Goal: Task Accomplishment & Management: Use online tool/utility

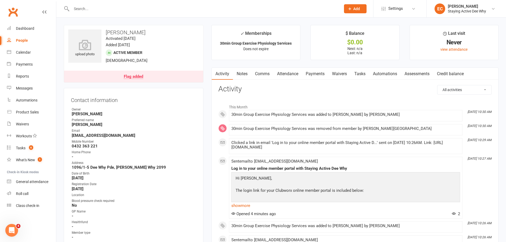
click at [241, 75] on link "Notes" at bounding box center [242, 74] width 18 height 12
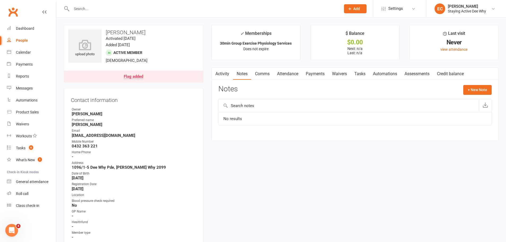
click at [307, 70] on link "Payments" at bounding box center [315, 74] width 26 height 12
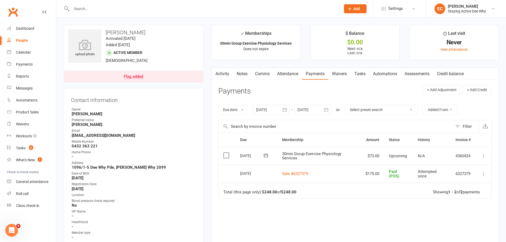
click at [133, 10] on input "text" at bounding box center [203, 8] width 267 height 7
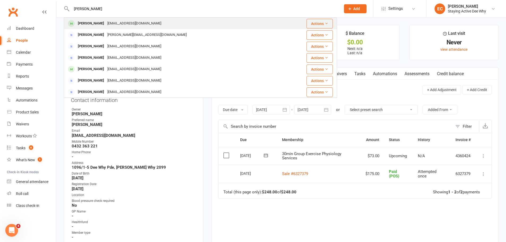
type input "[PERSON_NAME]"
click at [127, 21] on div "[EMAIL_ADDRESS][DOMAIN_NAME]" at bounding box center [134, 24] width 57 height 8
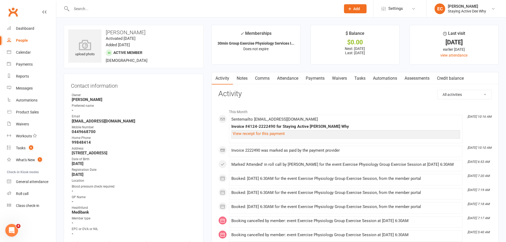
click at [408, 77] on link "Assessments" at bounding box center [417, 78] width 32 height 12
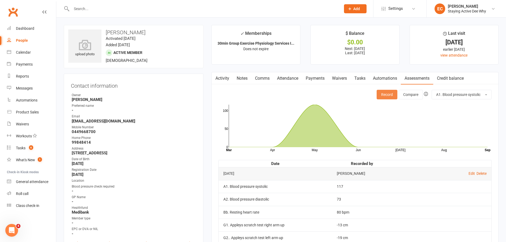
click at [387, 97] on button "Record" at bounding box center [387, 95] width 21 height 10
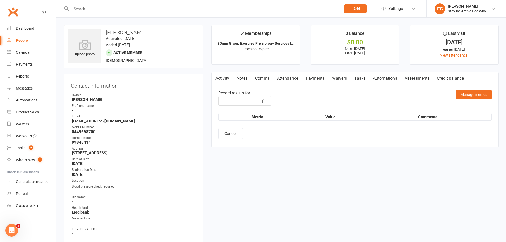
type input "[DATE]"
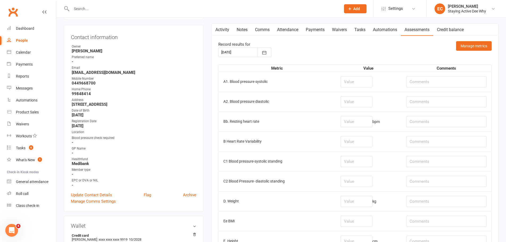
scroll to position [80, 0]
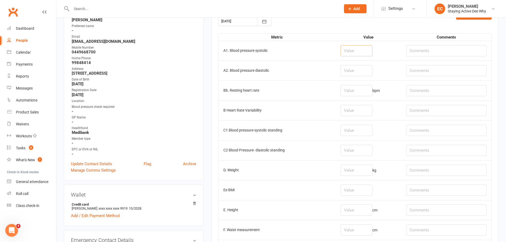
click at [367, 46] on input "number" at bounding box center [356, 50] width 32 height 11
type input "139"
click at [358, 70] on input "number" at bounding box center [356, 70] width 32 height 11
type input "79"
click at [371, 93] on input "number" at bounding box center [356, 90] width 32 height 11
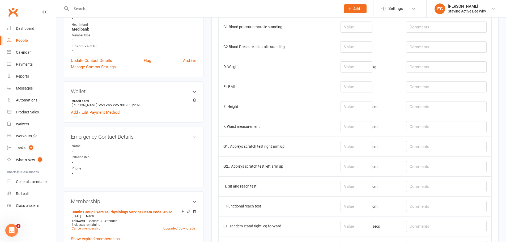
scroll to position [186, 0]
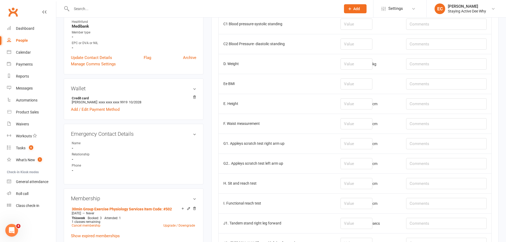
type input "79"
click at [372, 64] on input "number" at bounding box center [356, 63] width 32 height 11
type input "67.4"
click at [416, 63] on input "text" at bounding box center [446, 63] width 80 height 11
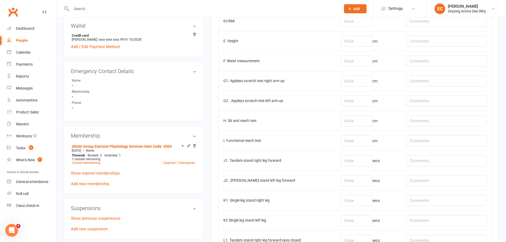
scroll to position [266, 0]
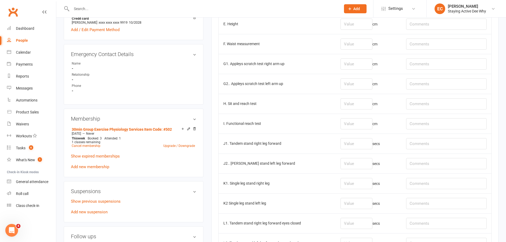
type input "shoes on"
click at [365, 64] on input "number" at bounding box center [356, 63] width 32 height 11
type input "-10"
type input "-19"
click at [433, 102] on input "text" at bounding box center [446, 103] width 80 height 11
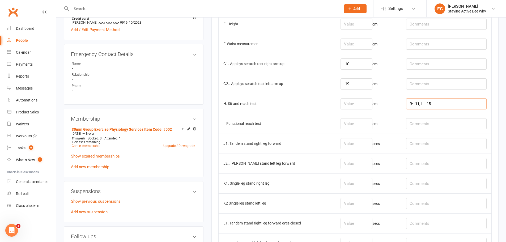
type input "R: -11, L: -15"
click at [372, 105] on input "number" at bounding box center [356, 103] width 32 height 11
type input "-13"
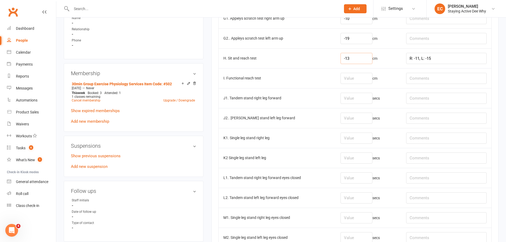
scroll to position [319, 0]
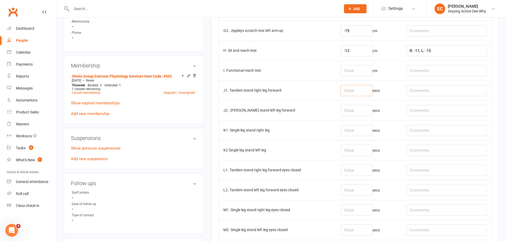
click at [344, 91] on input "number" at bounding box center [356, 90] width 32 height 11
type input "7.72"
type input "6.69"
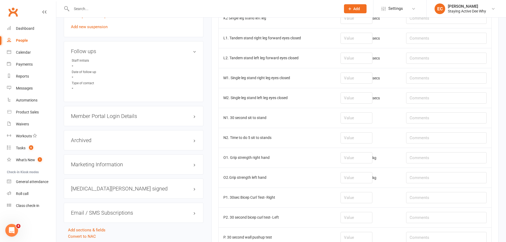
scroll to position [451, 0]
click at [423, 117] on input "text" at bounding box center [446, 117] width 80 height 11
type input "valgus"
click at [348, 116] on input "number" at bounding box center [356, 117] width 32 height 11
type input "12"
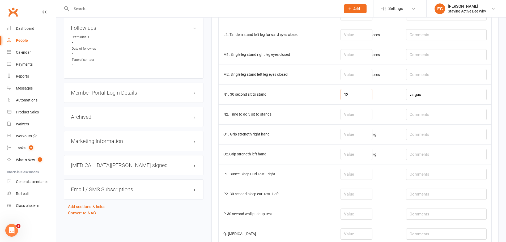
scroll to position [505, 0]
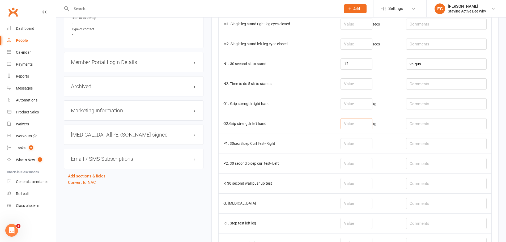
click at [353, 122] on input "number" at bounding box center [356, 123] width 32 height 11
type input "15.8"
click at [357, 101] on input "number" at bounding box center [356, 103] width 32 height 11
type input "15.6"
drag, startPoint x: 357, startPoint y: 125, endPoint x: 338, endPoint y: 121, distance: 19.9
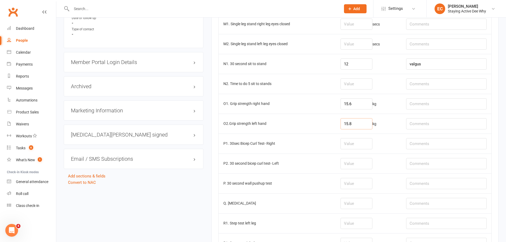
click at [338, 121] on tr "O2.Grip strength left hand 15.8 kg" at bounding box center [355, 124] width 273 height 20
type input "16.1"
drag, startPoint x: 362, startPoint y: 101, endPoint x: 318, endPoint y: 104, distance: 44.2
click at [318, 104] on tr "O1. Grip strength right hand 15.6 kg" at bounding box center [355, 104] width 273 height 20
click at [355, 105] on input "16.4" at bounding box center [356, 103] width 32 height 11
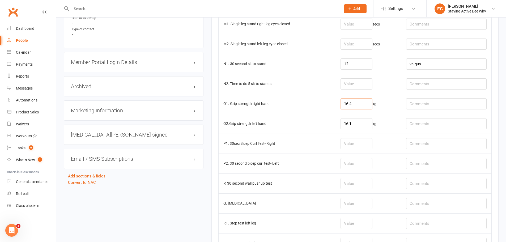
type input "16.4"
click at [359, 126] on input "16.1" at bounding box center [356, 123] width 32 height 11
type input "16.4"
click at [359, 106] on input "16.4" at bounding box center [356, 103] width 32 height 11
type input "16.1"
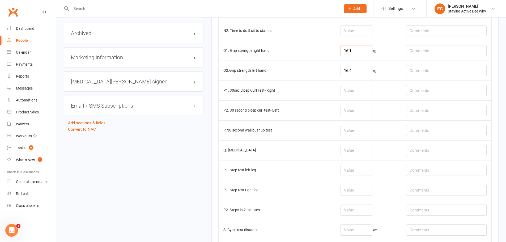
scroll to position [584, 0]
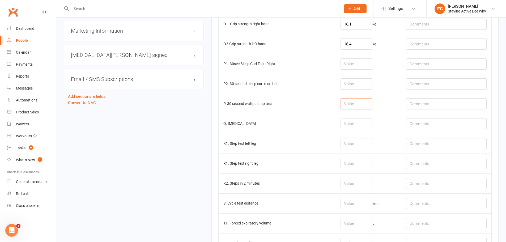
click at [351, 100] on input "number" at bounding box center [356, 103] width 32 height 11
type input "19"
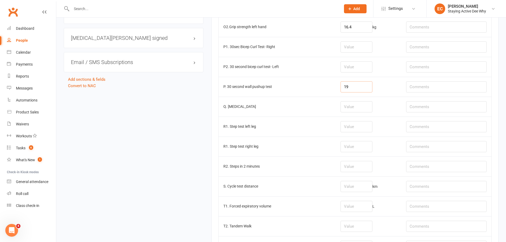
scroll to position [611, 0]
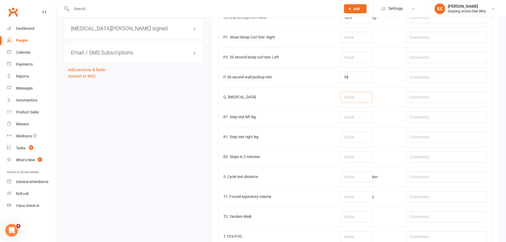
click at [353, 100] on input "number" at bounding box center [356, 97] width 32 height 11
type input "0"
type input "9.66"
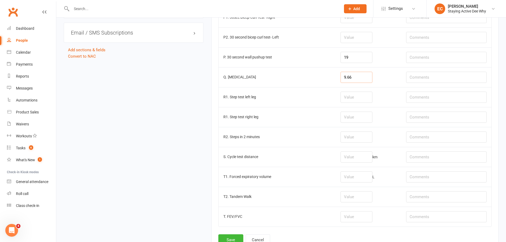
scroll to position [637, 0]
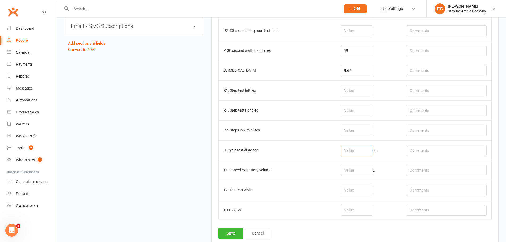
click at [364, 153] on input "number" at bounding box center [356, 150] width 32 height 11
type input "0.34"
click at [237, 232] on button "Save" at bounding box center [230, 233] width 25 height 11
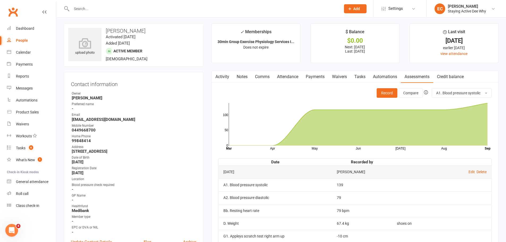
scroll to position [0, 0]
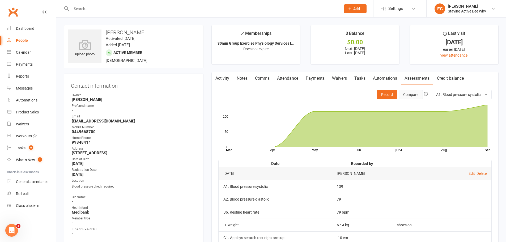
click at [416, 95] on button "Compare" at bounding box center [411, 95] width 24 height 10
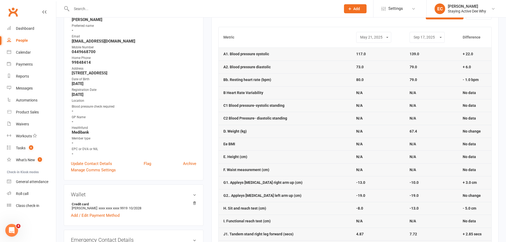
scroll to position [80, 0]
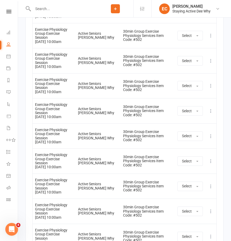
scroll to position [926, 0]
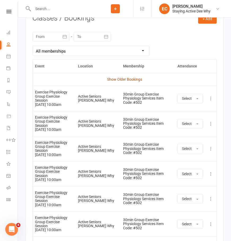
click at [130, 82] on link "Show Older Bookings" at bounding box center [124, 79] width 35 height 4
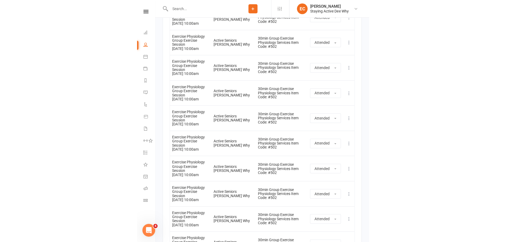
scroll to position [5595, 0]
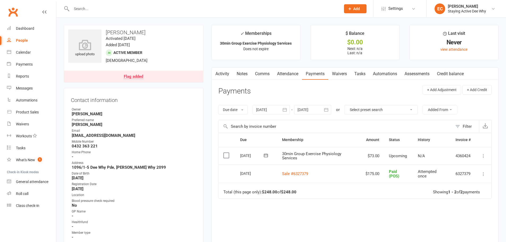
click at [129, 9] on input "text" at bounding box center [203, 8] width 267 height 7
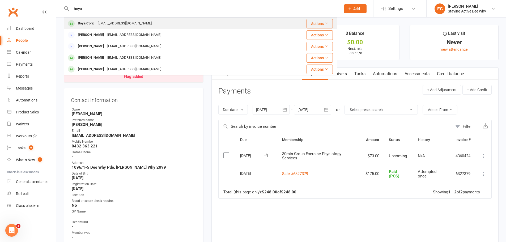
type input "boya"
click at [123, 20] on div "test@clubworx.com" at bounding box center [124, 24] width 57 height 8
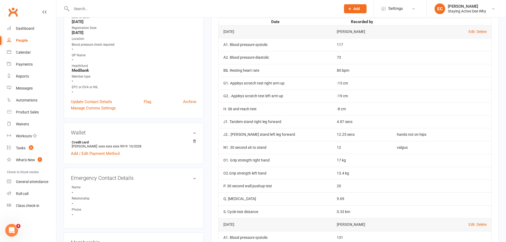
scroll to position [133, 0]
